Goal: Communication & Community: Answer question/provide support

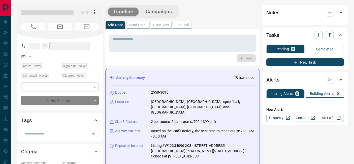
type input "**"
type input "**********"
type input "*"
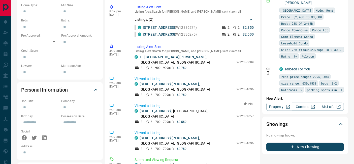
scroll to position [446, 0]
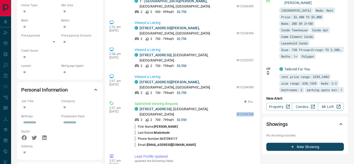
drag, startPoint x: 234, startPoint y: 73, endPoint x: 251, endPoint y: 74, distance: 17.7
click at [251, 101] on div "Submitted Viewing Request C 720 - [STREET_ADDRESS] 2 2 700 - 799 sqft $2,550 W1…" at bounding box center [195, 124] width 121 height 47
copy p "W12334508"
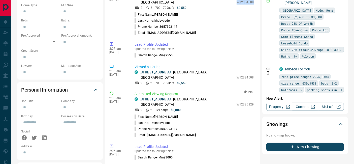
scroll to position [502, 0]
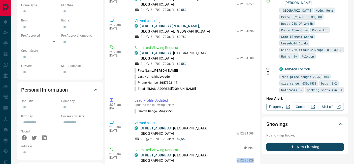
drag, startPoint x: 233, startPoint y: 110, endPoint x: 251, endPoint y: 111, distance: 18.7
copy p "W12335829"
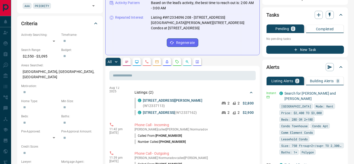
scroll to position [0, 0]
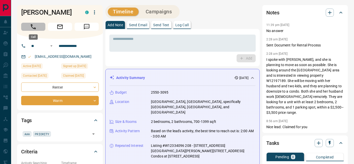
click at [35, 27] on icon "Call" at bounding box center [33, 26] width 7 height 7
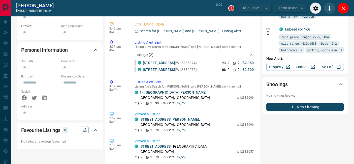
scroll to position [316, 0]
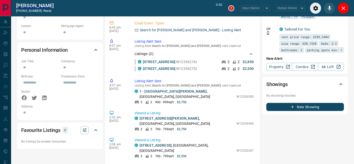
type input "*******"
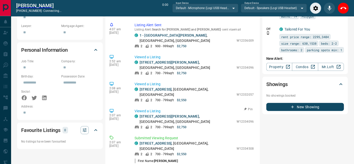
scroll to position [428, 0]
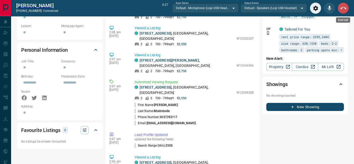
click at [343, 5] on icon "End Call" at bounding box center [344, 8] width 6 height 6
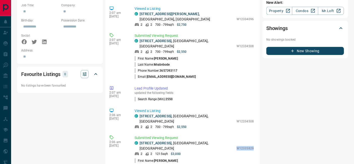
scroll to position [448, 0]
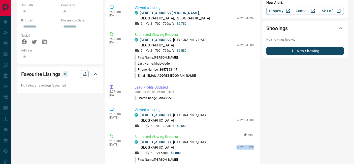
copy p "W12335829"
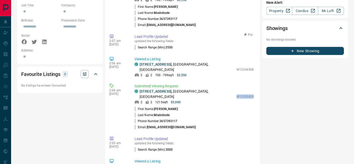
scroll to position [504, 0]
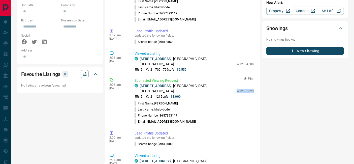
copy p "W12335829"
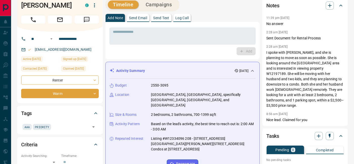
scroll to position [0, 0]
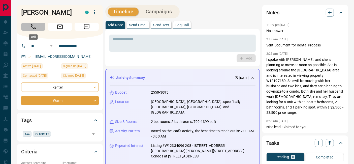
click at [37, 27] on button "Call" at bounding box center [33, 27] width 24 height 8
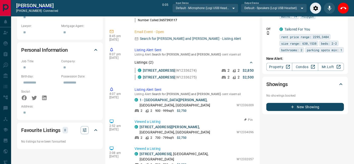
scroll to position [504, 0]
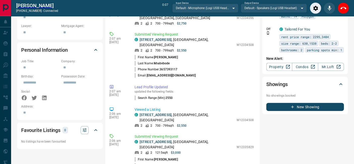
click at [290, 111] on div "Notes 11:39 pm [DATE] No answer 2:28 am [DATE] Sent Document for Rental Process…" at bounding box center [305, 50] width 86 height 618
drag, startPoint x: 232, startPoint y: 97, endPoint x: 250, endPoint y: 97, distance: 17.4
click at [250, 134] on div "Submitted Viewing Request C [STREET_ADDRESS] 2 2 1215 sqft $3,000 W12335829 Fir…" at bounding box center [195, 157] width 121 height 47
copy p "W12335829"
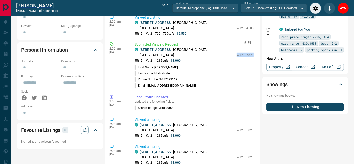
scroll to position [616, 0]
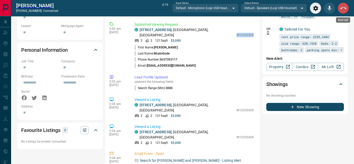
click at [347, 11] on button "End Call" at bounding box center [343, 8] width 11 height 11
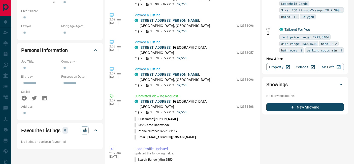
scroll to position [477, 0]
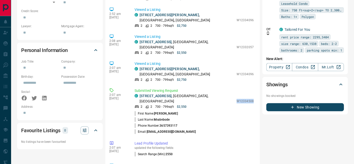
drag, startPoint x: 233, startPoint y: 61, endPoint x: 255, endPoint y: 61, distance: 21.9
click at [255, 61] on div "1:03 am [DATE] Phone Call - Outgoing [PERSON_NAME] Normuradov called [PERSON_NA…" at bounding box center [182, 152] width 146 height 403
copy p "W12334508"
drag, startPoint x: 132, startPoint y: 58, endPoint x: 225, endPoint y: 58, distance: 93.3
click at [225, 86] on div "2:07 am [DATE] Submitted Viewing Request C 720 - [STREET_ADDRESS][GEOGRAPHIC_DA…" at bounding box center [182, 111] width 146 height 50
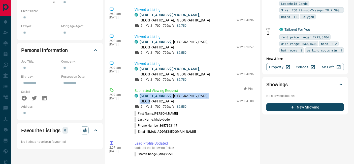
copy p "720 - [STREET_ADDRESS]"
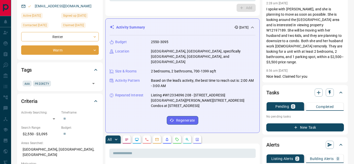
scroll to position [0, 0]
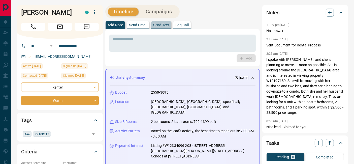
click at [167, 24] on p "Send Text" at bounding box center [161, 25] width 16 height 4
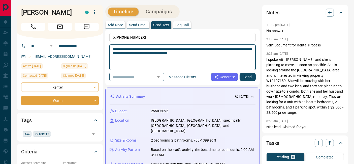
click at [134, 53] on textarea "**********" at bounding box center [182, 57] width 139 height 21
click at [197, 52] on textarea "**********" at bounding box center [182, 57] width 139 height 21
type textarea "**********"
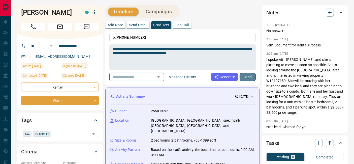
click at [251, 76] on button "Send" at bounding box center [248, 77] width 16 height 8
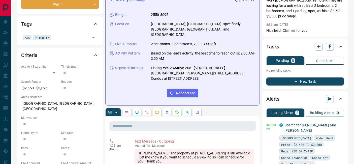
scroll to position [96, 0]
